Goal: Find specific page/section: Find specific page/section

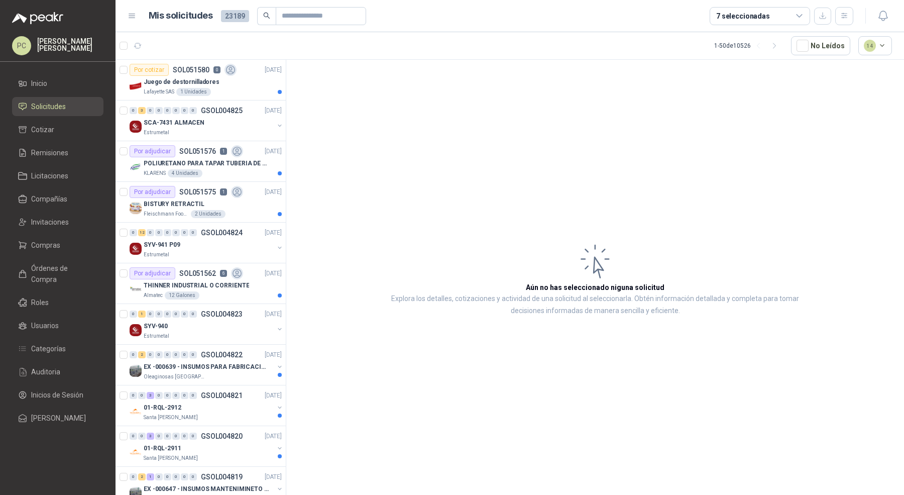
click at [309, 8] on input "text" at bounding box center [317, 16] width 70 height 17
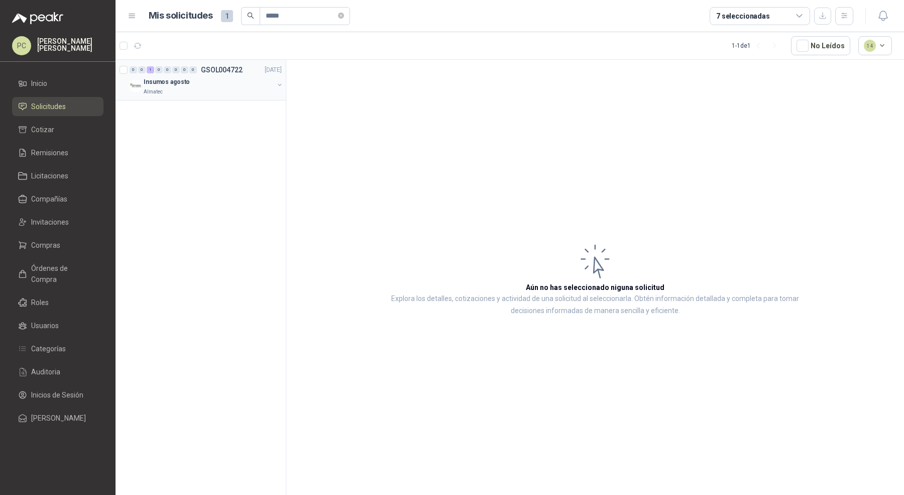
type input "*****"
click at [225, 76] on div "Insumos agosto" at bounding box center [209, 82] width 130 height 12
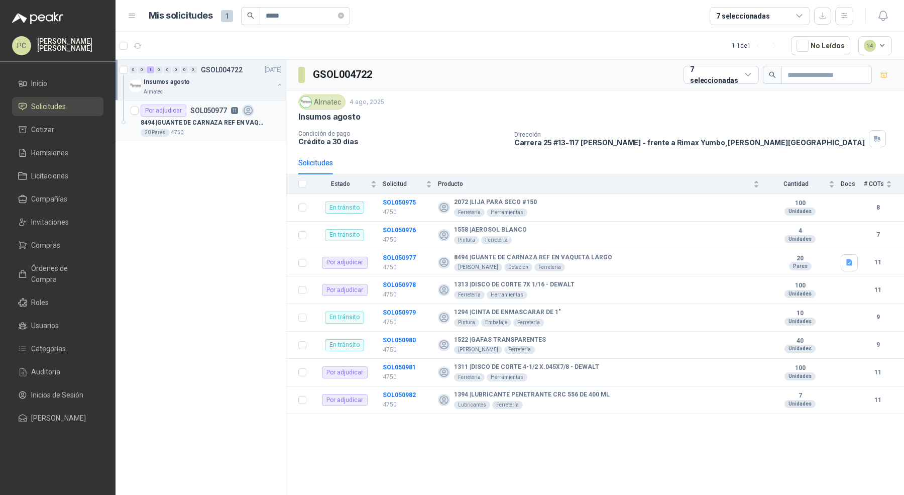
click at [225, 130] on div "20 Pares 4750" at bounding box center [211, 133] width 141 height 8
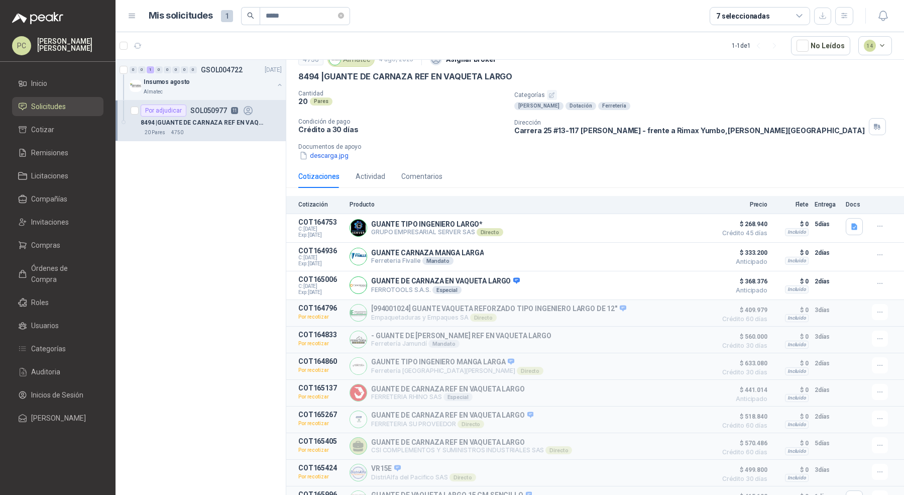
scroll to position [76, 0]
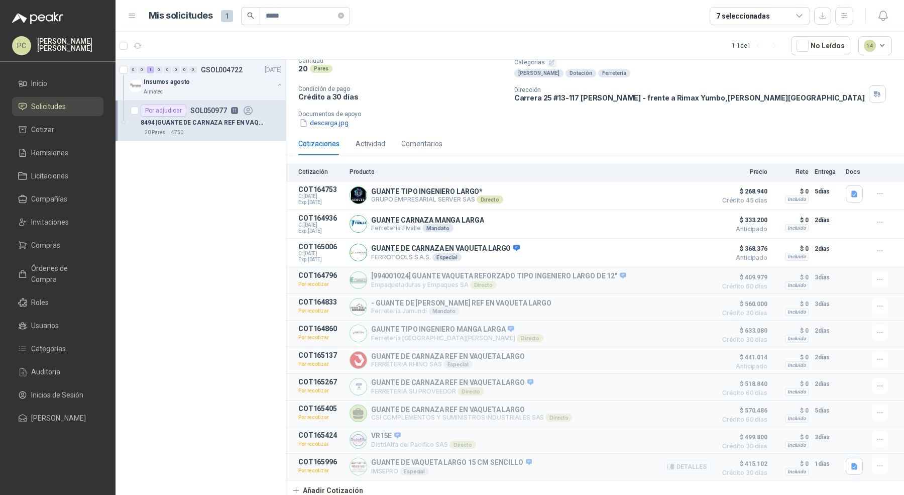
click at [311, 459] on p "COT165996" at bounding box center [320, 461] width 45 height 8
copy p "COT165996"
